Goal: Transaction & Acquisition: Purchase product/service

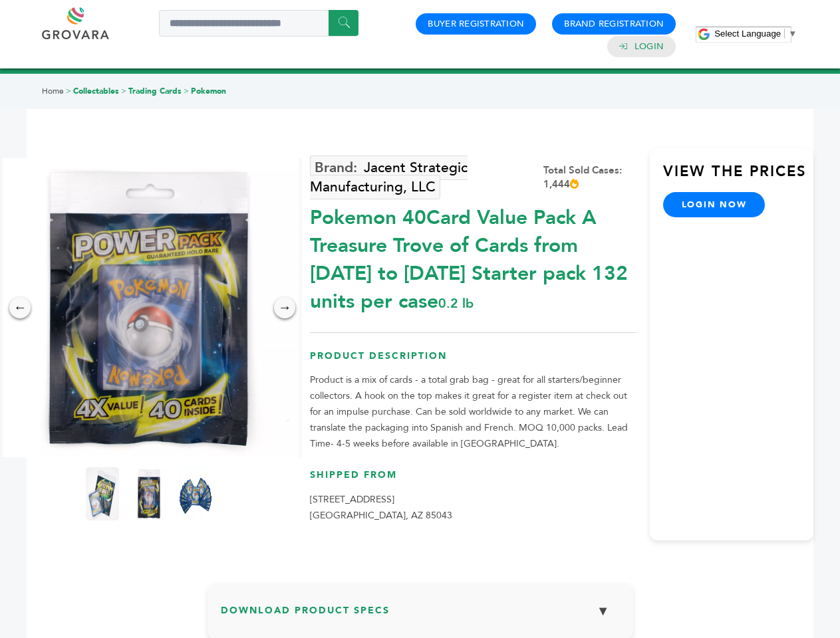
click at [755, 33] on span "Select Language" at bounding box center [747, 34] width 66 height 10
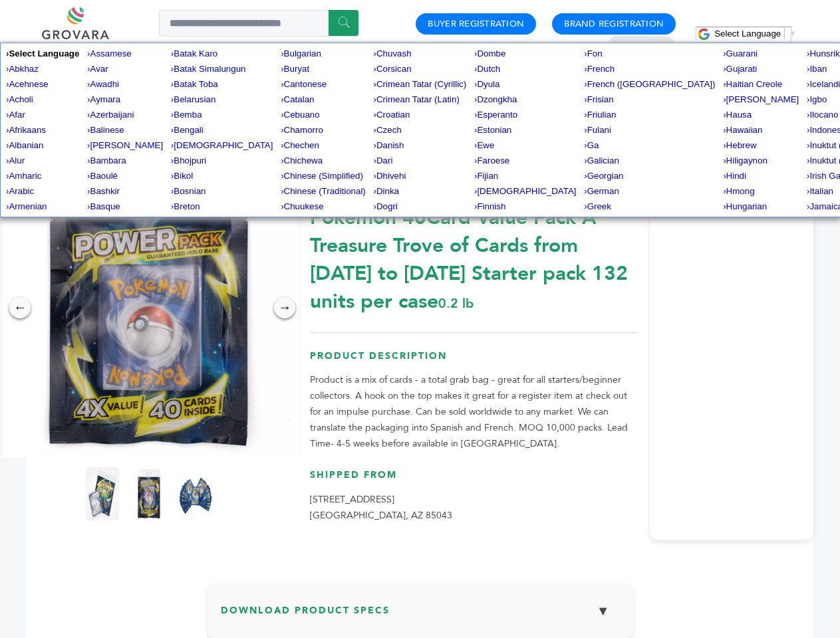
click at [149, 308] on img at bounding box center [148, 307] width 299 height 299
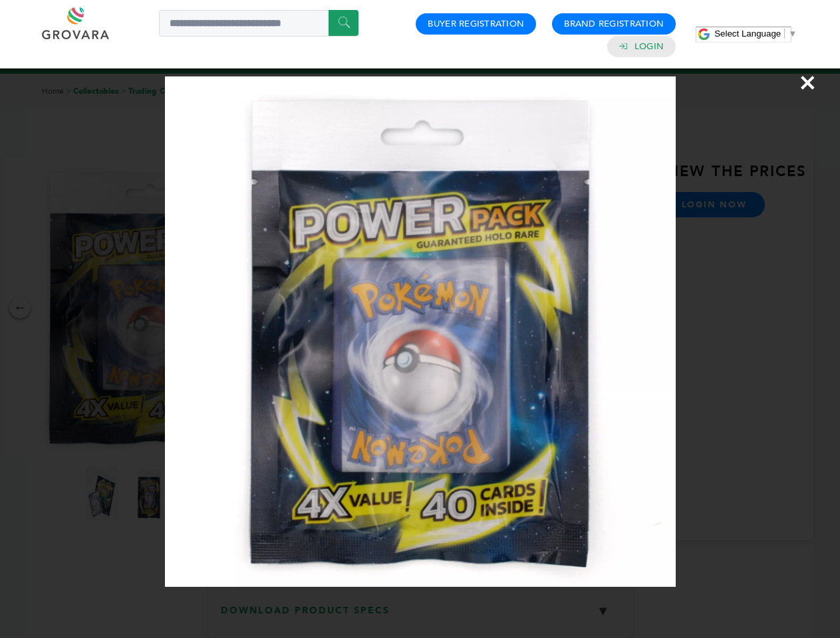
click at [20, 308] on div "×" at bounding box center [420, 319] width 840 height 638
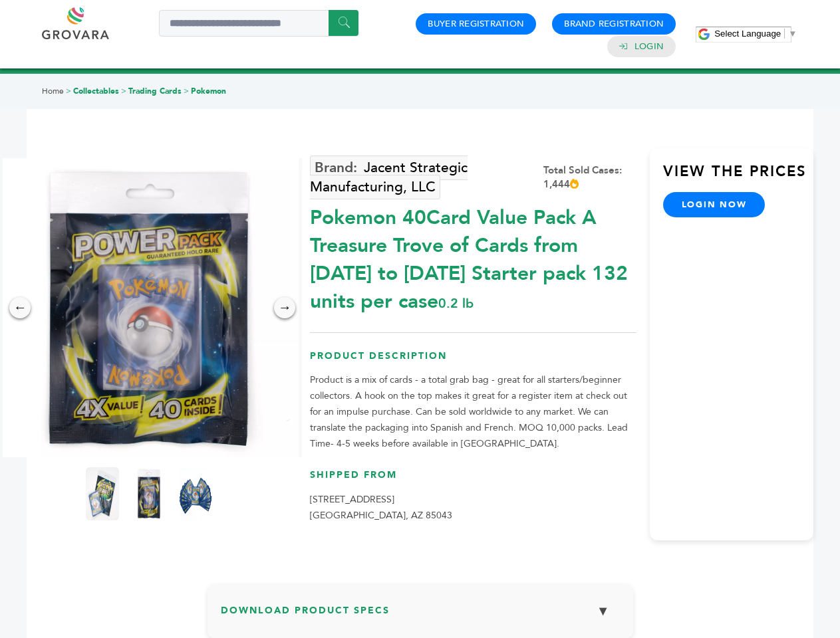
click at [285, 308] on div "→" at bounding box center [284, 307] width 21 height 21
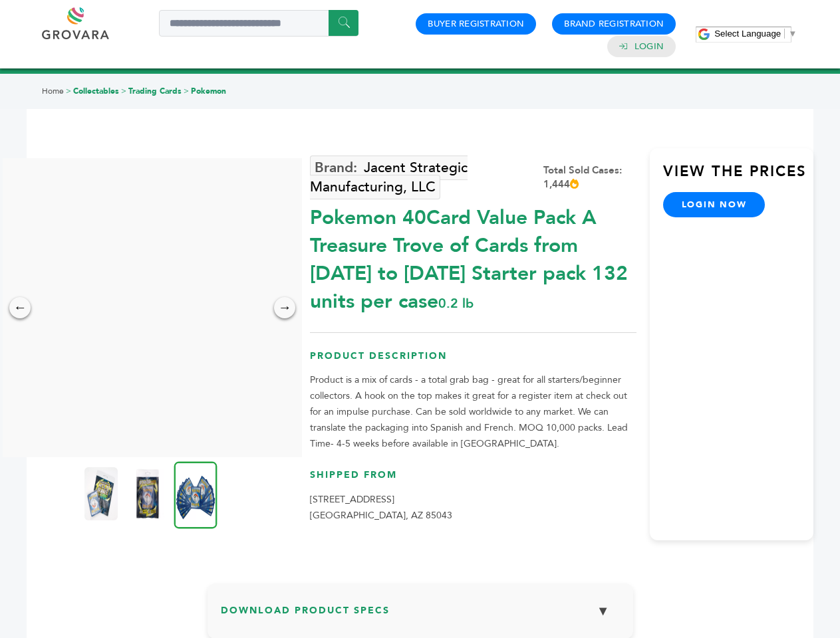
click at [102, 494] on img at bounding box center [100, 493] width 33 height 53
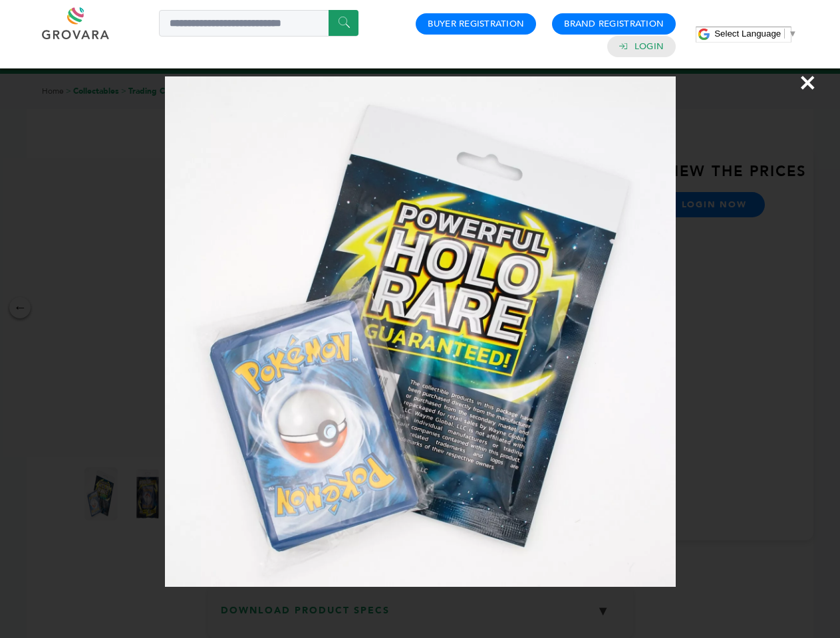
click at [149, 494] on div "×" at bounding box center [420, 319] width 840 height 638
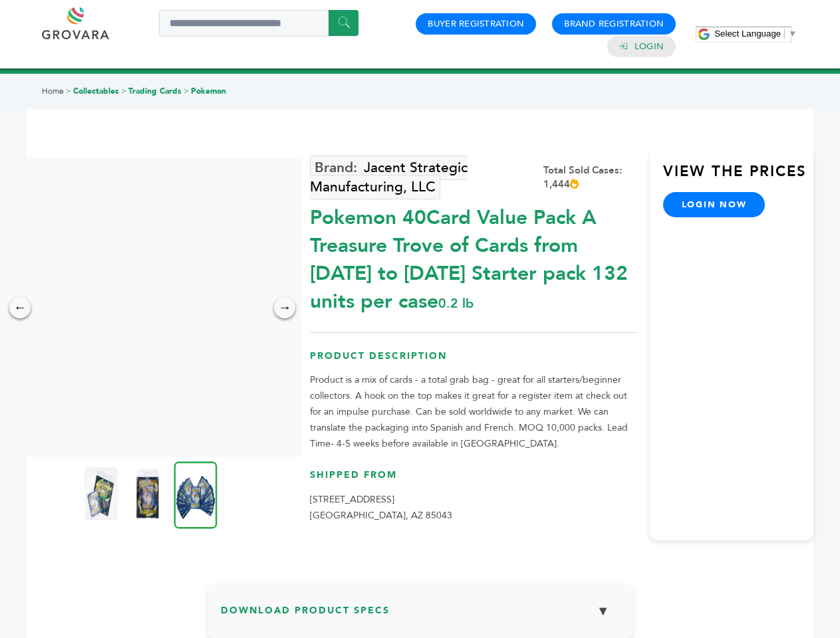
click at [195, 494] on img at bounding box center [195, 494] width 43 height 67
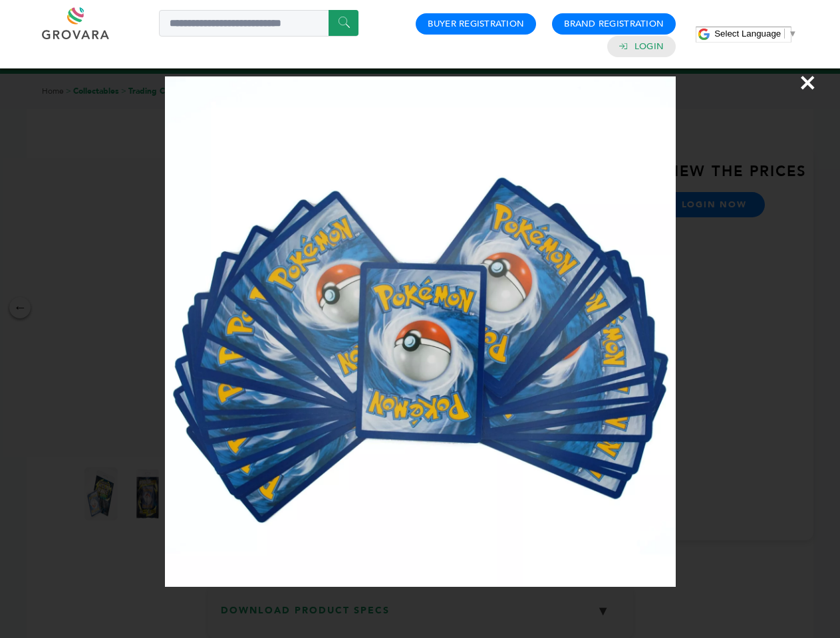
click at [420, 616] on div "×" at bounding box center [420, 319] width 840 height 638
